Goal: Find specific page/section: Find specific page/section

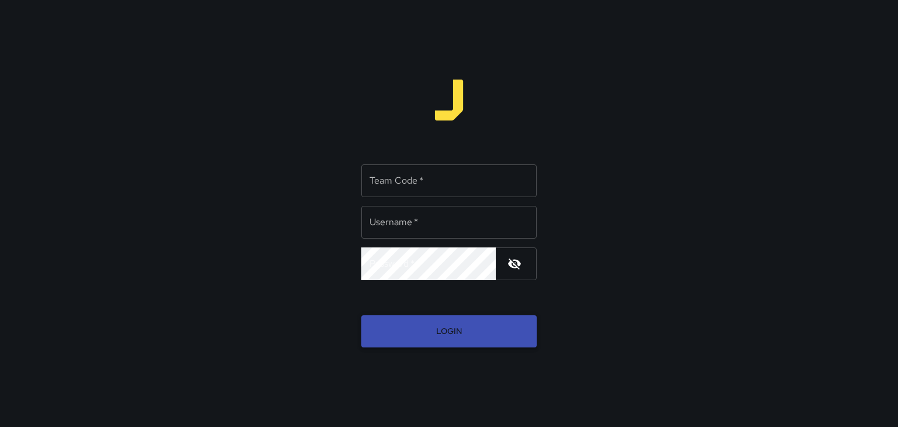
type input "******"
click at [464, 324] on button "Login" at bounding box center [448, 331] width 175 height 32
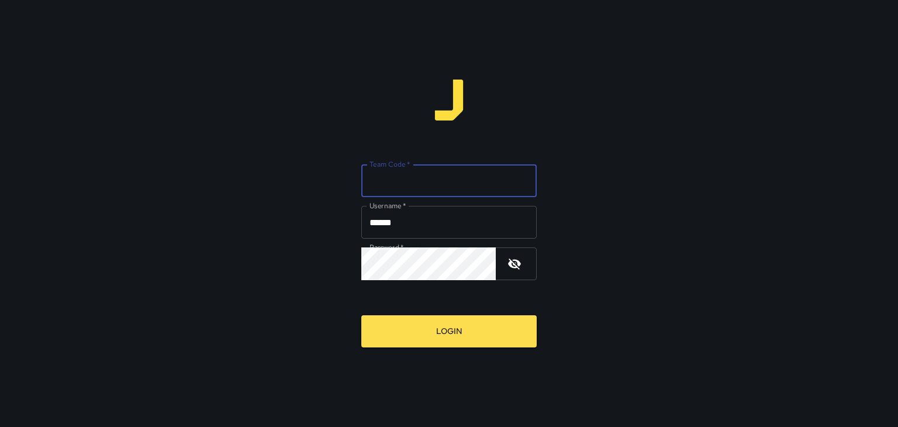
click at [468, 185] on input "Team Code   *" at bounding box center [448, 180] width 175 height 33
type input "****"
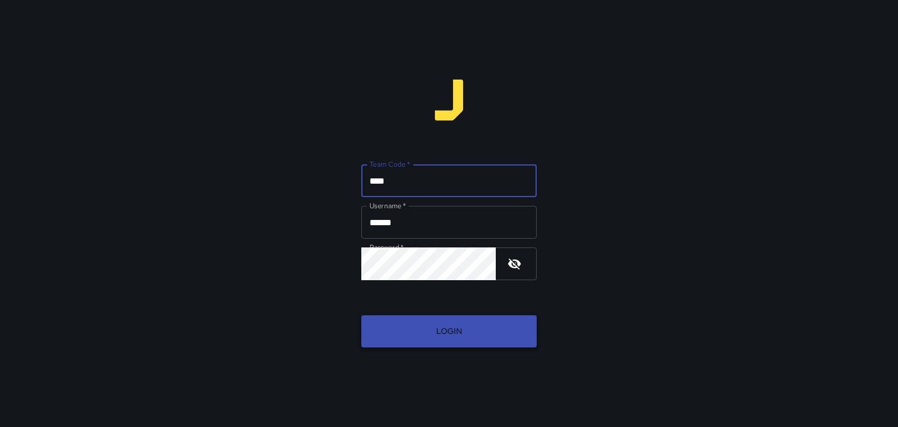
click at [488, 346] on button "Login" at bounding box center [448, 331] width 175 height 32
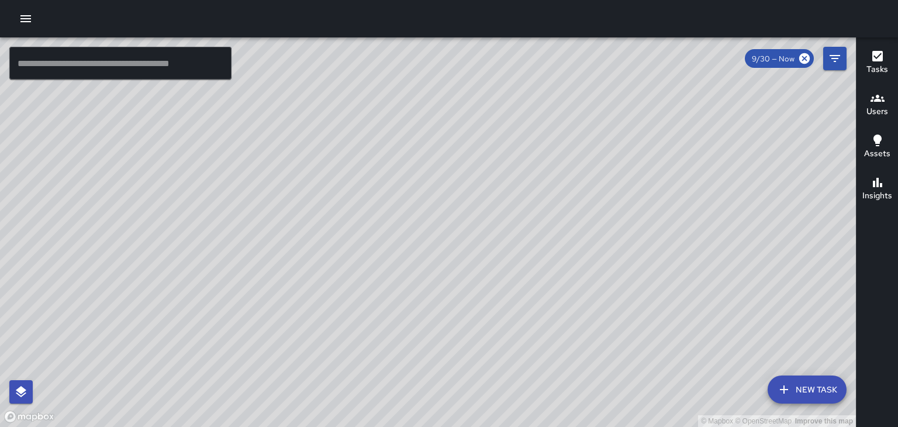
click at [26, 19] on icon "button" at bounding box center [25, 18] width 11 height 7
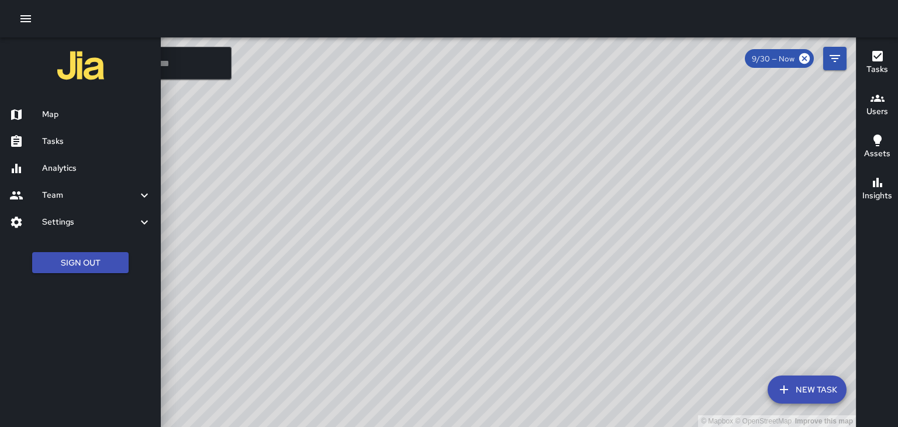
click at [50, 188] on div "Team" at bounding box center [80, 195] width 161 height 27
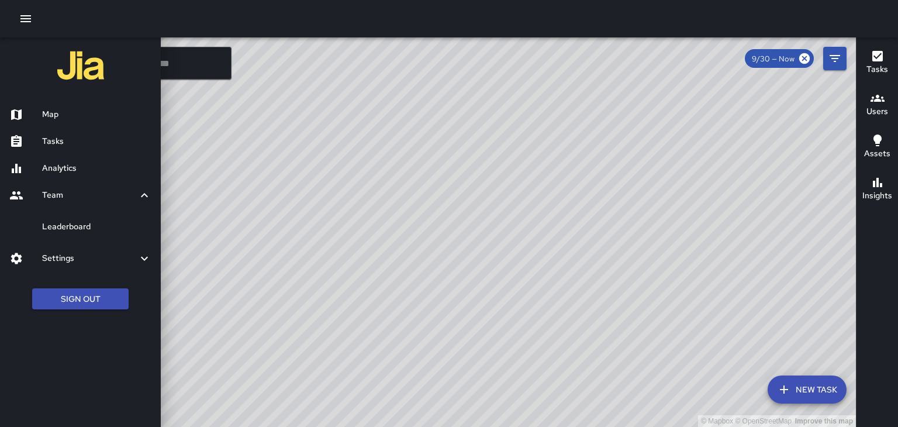
click at [55, 229] on h6 "Leaderboard" at bounding box center [96, 226] width 109 height 13
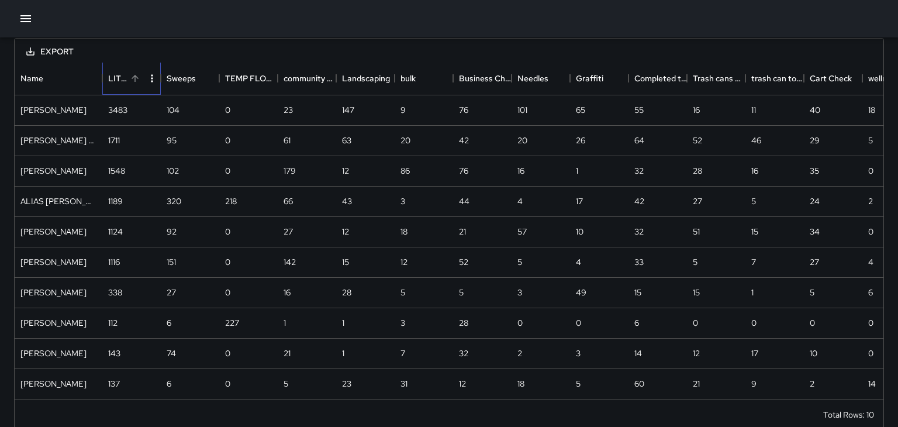
click at [117, 81] on div "LITTER" at bounding box center [117, 78] width 19 height 33
click at [128, 79] on button "Sort" at bounding box center [135, 78] width 16 height 16
click at [240, 68] on div "TEMP FLOWER BASKET WATERING FIX ASSET" at bounding box center [234, 78] width 19 height 33
click at [245, 79] on button "Sort" at bounding box center [252, 78] width 16 height 16
click at [297, 86] on div "community engagement" at bounding box center [292, 78] width 19 height 33
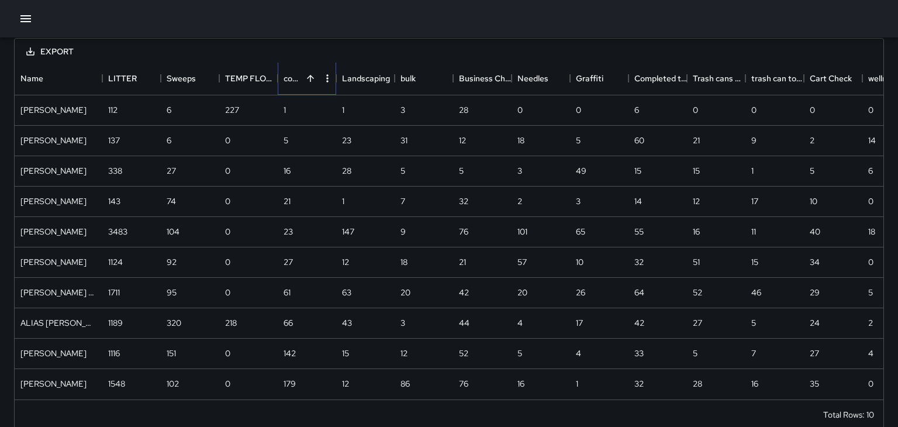
click at [290, 79] on div "community engagement" at bounding box center [292, 78] width 19 height 33
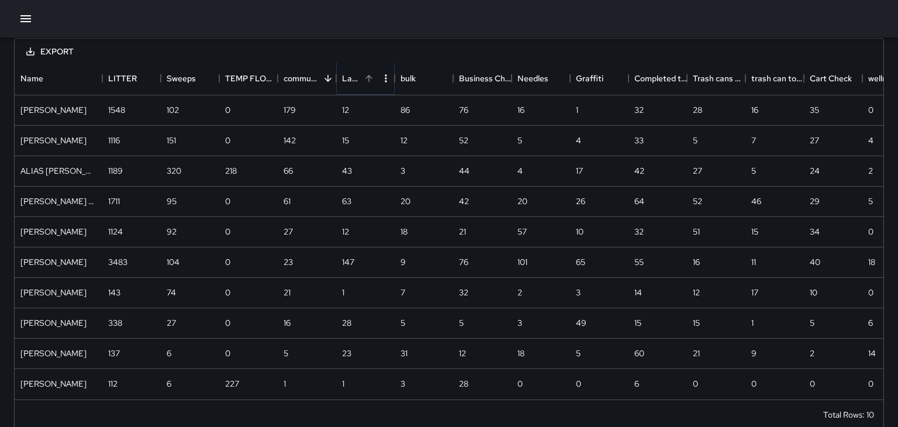
click at [369, 84] on button "Sort" at bounding box center [369, 78] width 16 height 16
click at [352, 81] on div "Landscaping" at bounding box center [351, 78] width 19 height 33
click at [424, 78] on icon "Sort" at bounding box center [423, 78] width 7 height 7
